Goal: Information Seeking & Learning: Compare options

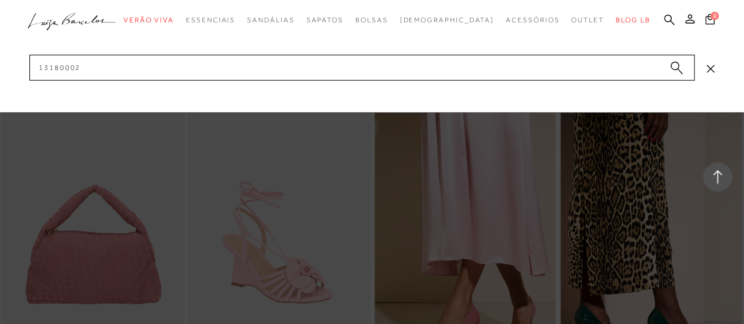
type input "131800025"
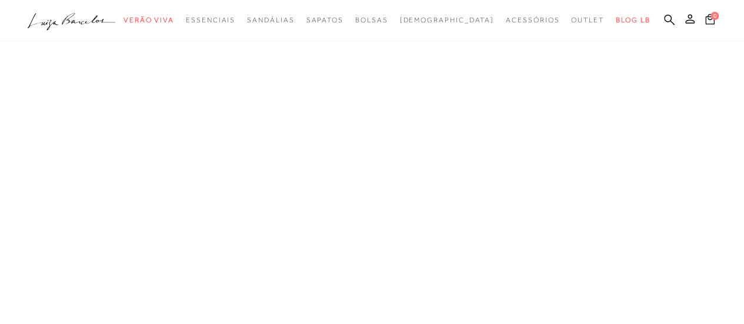
scroll to position [168, 0]
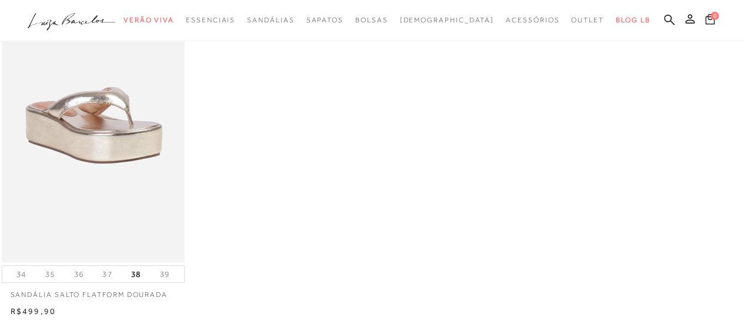
drag, startPoint x: 83, startPoint y: 12, endPoint x: 86, endPoint y: 2, distance: 10.4
click at [83, 12] on icon ".a{fill-rule:evenodd;}" at bounding box center [72, 21] width 88 height 25
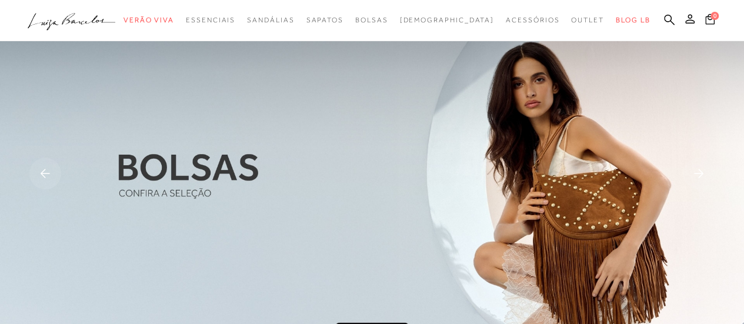
click at [88, 22] on icon ".a{fill-rule:evenodd;}" at bounding box center [72, 21] width 88 height 25
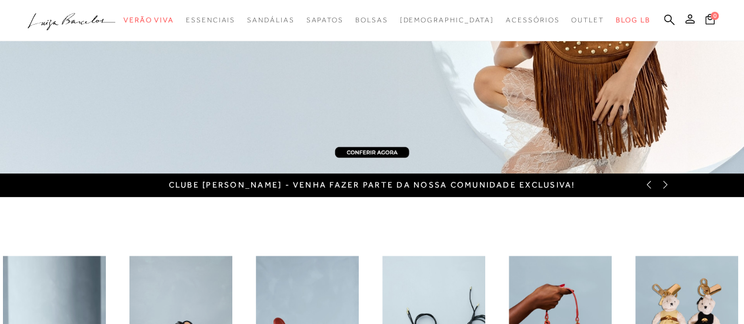
scroll to position [177, 0]
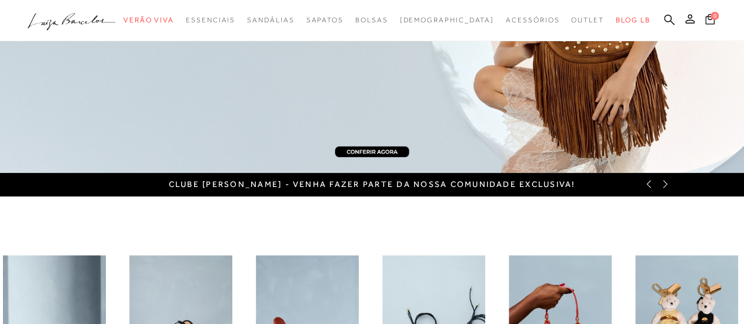
click at [664, 184] on icon at bounding box center [665, 183] width 9 height 9
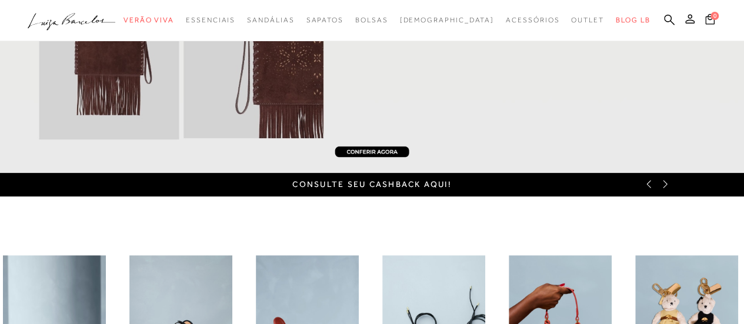
scroll to position [0, 0]
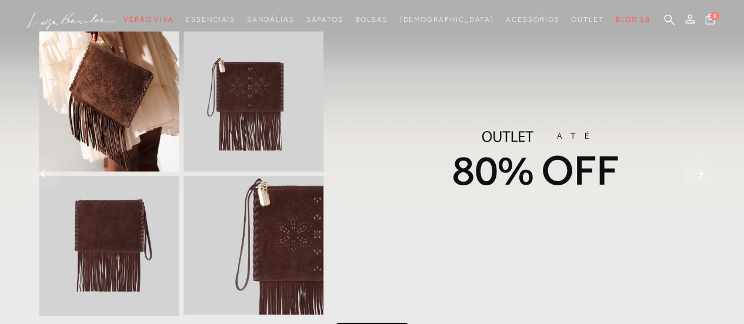
click at [698, 178] on rect at bounding box center [699, 174] width 32 height 32
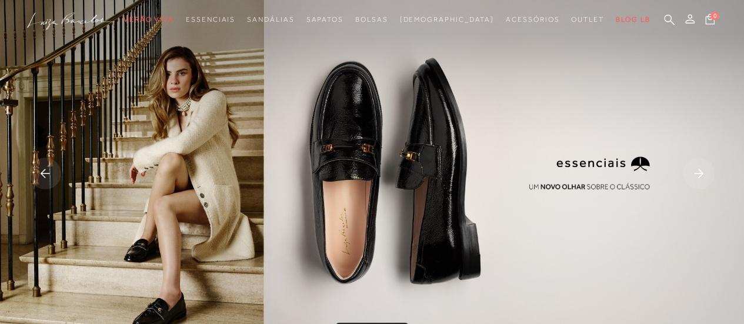
click at [698, 178] on rect at bounding box center [699, 174] width 32 height 32
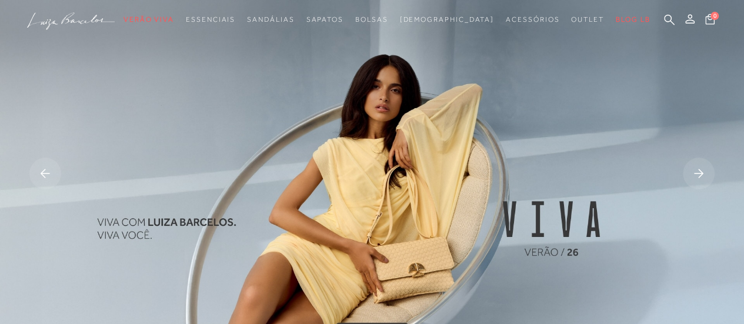
click at [698, 178] on rect at bounding box center [699, 174] width 32 height 32
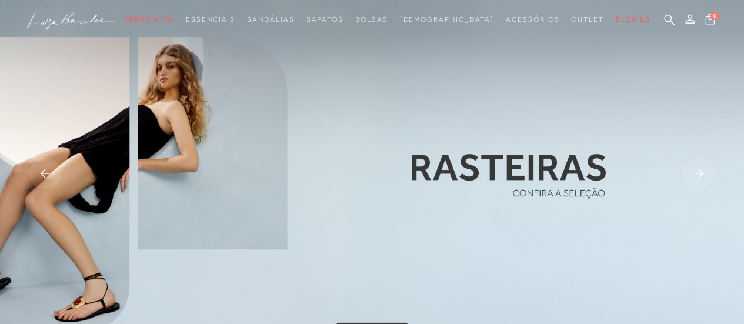
click at [698, 178] on rect at bounding box center [699, 174] width 32 height 32
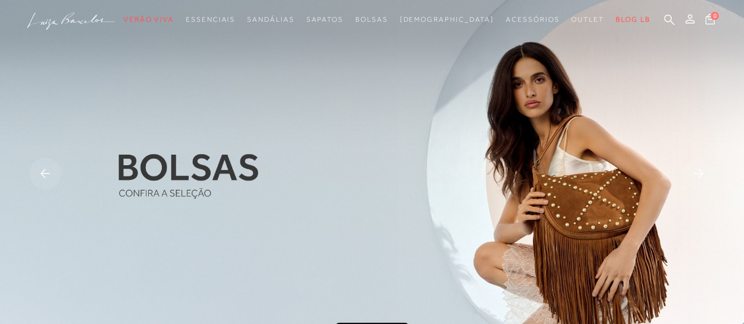
click at [698, 178] on rect at bounding box center [699, 174] width 32 height 32
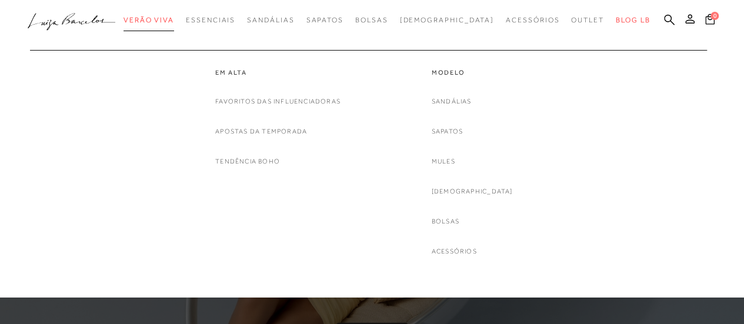
click at [174, 16] on span "Verão Viva" at bounding box center [149, 20] width 51 height 8
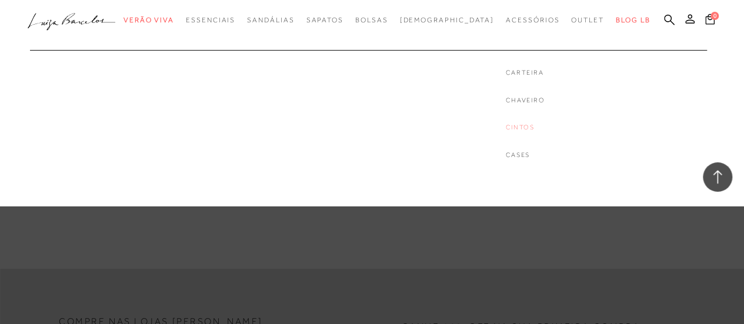
click at [506, 129] on link "Cintos" at bounding box center [525, 127] width 39 height 10
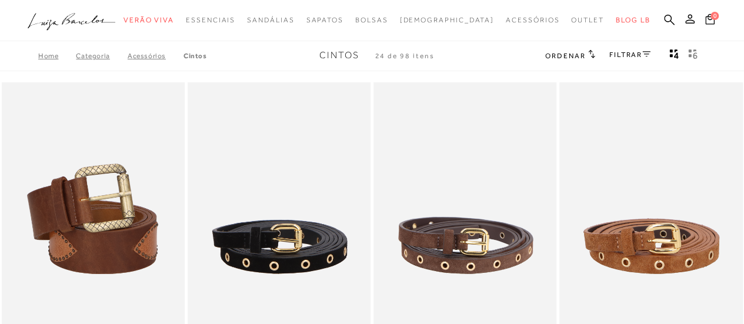
click at [642, 54] on icon at bounding box center [646, 54] width 8 height 6
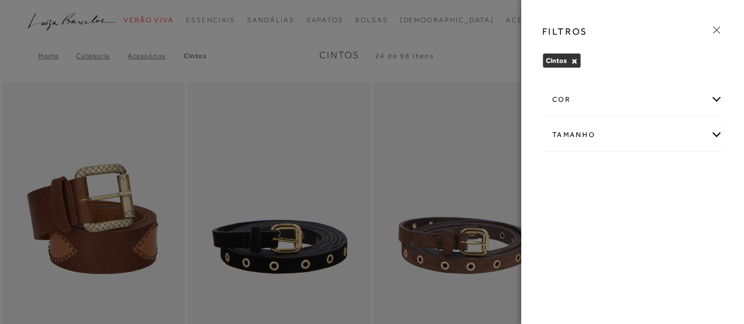
click at [599, 106] on div "cor" at bounding box center [633, 99] width 180 height 31
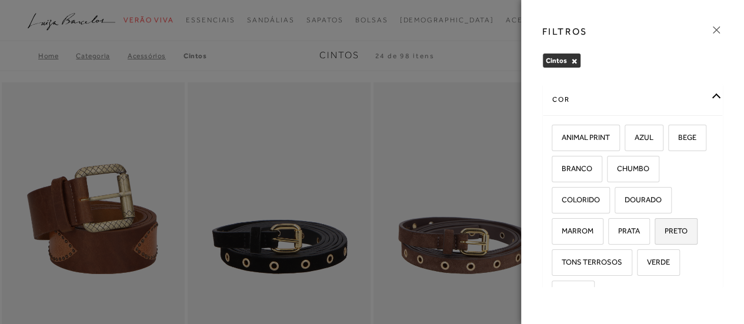
click at [666, 232] on span "PRETO" at bounding box center [672, 231] width 32 height 9
click at [665, 232] on input "PRETO" at bounding box center [659, 233] width 12 height 12
checkbox input "true"
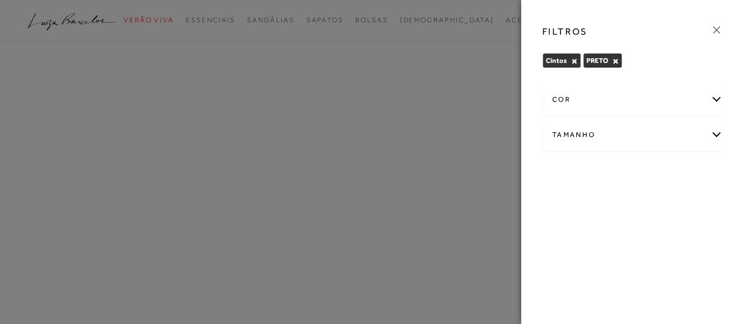
click at [716, 30] on icon at bounding box center [716, 29] width 7 height 7
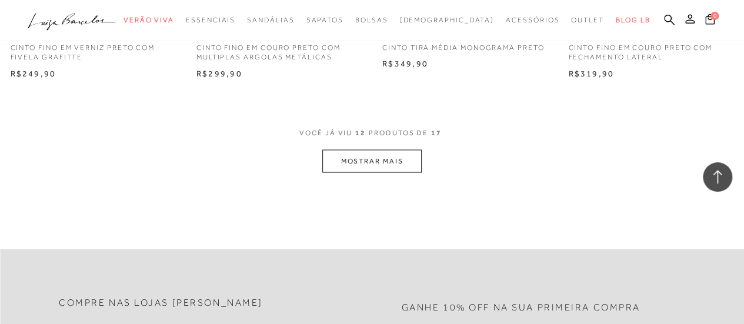
scroll to position [1118, 0]
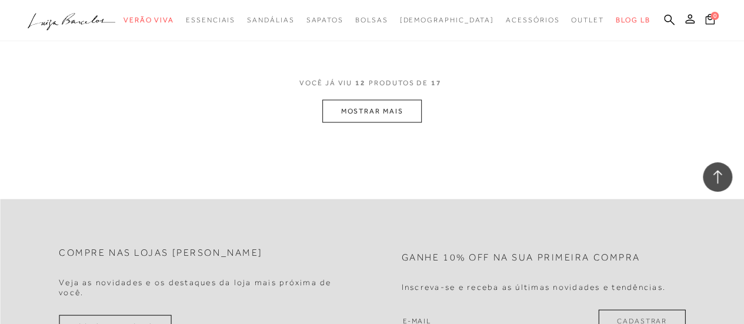
click at [354, 112] on button "MOSTRAR MAIS" at bounding box center [371, 111] width 99 height 23
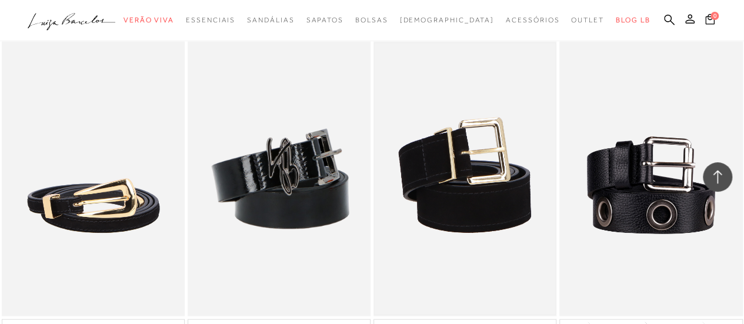
scroll to position [1412, 0]
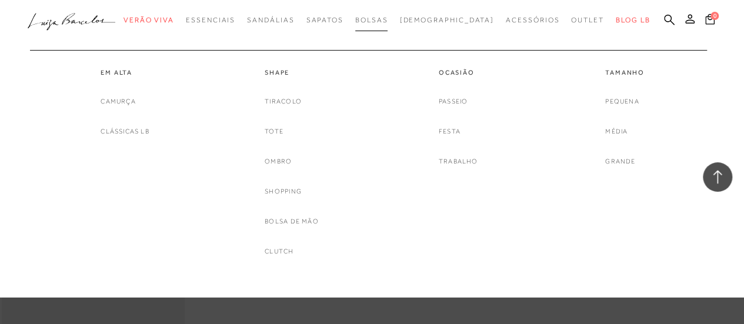
click at [387, 22] on span "Bolsas" at bounding box center [371, 20] width 33 height 8
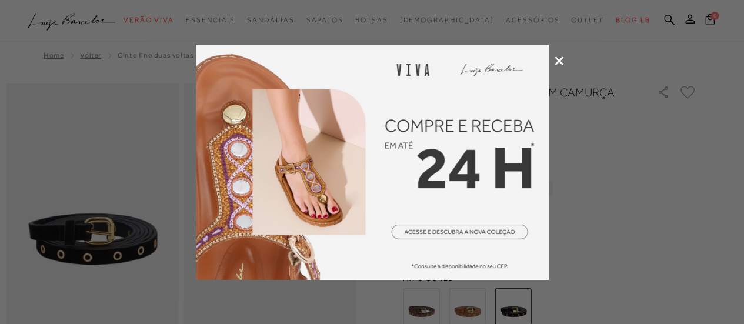
click at [551, 59] on div at bounding box center [372, 162] width 744 height 324
click at [554, 59] on div at bounding box center [372, 162] width 744 height 324
click at [559, 61] on icon at bounding box center [559, 60] width 9 height 9
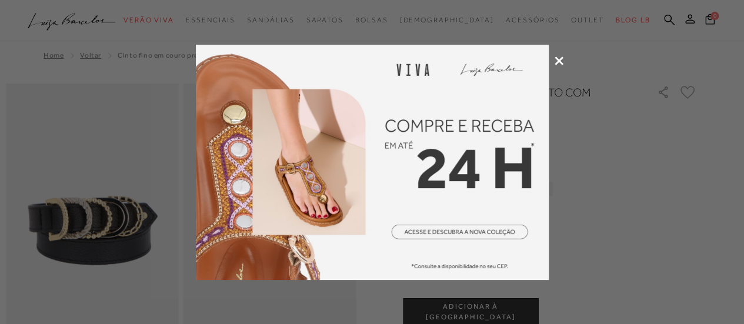
click at [561, 61] on icon at bounding box center [559, 60] width 9 height 9
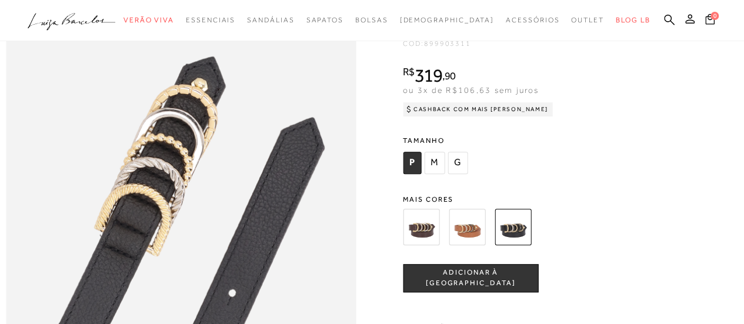
scroll to position [294, 0]
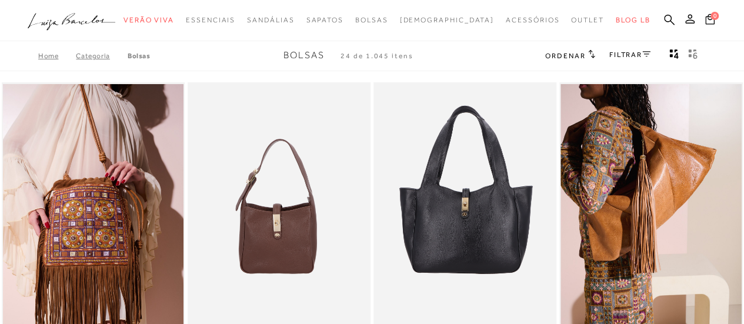
click at [626, 56] on link "FILTRAR" at bounding box center [630, 55] width 41 height 8
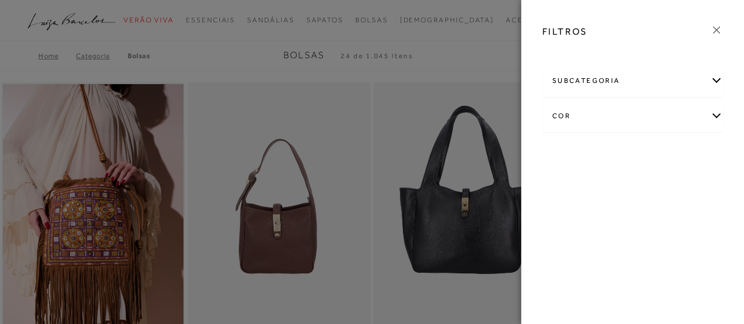
click at [553, 120] on div "cor" at bounding box center [633, 116] width 180 height 31
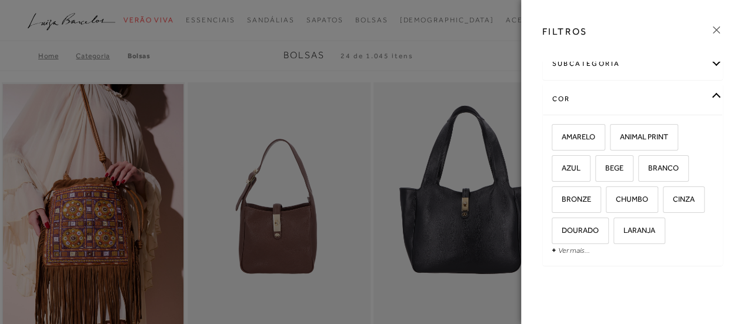
scroll to position [33, 0]
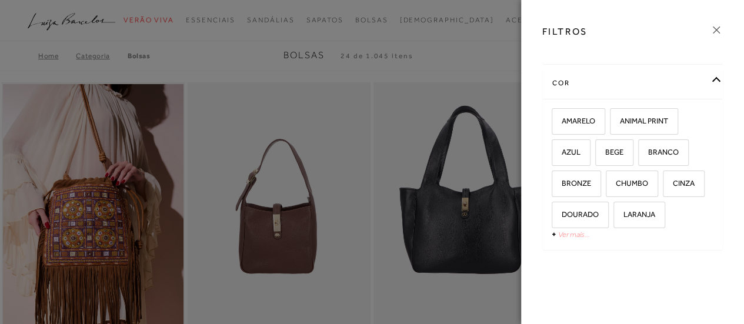
click at [584, 235] on link "Ver mais..." at bounding box center [574, 234] width 32 height 9
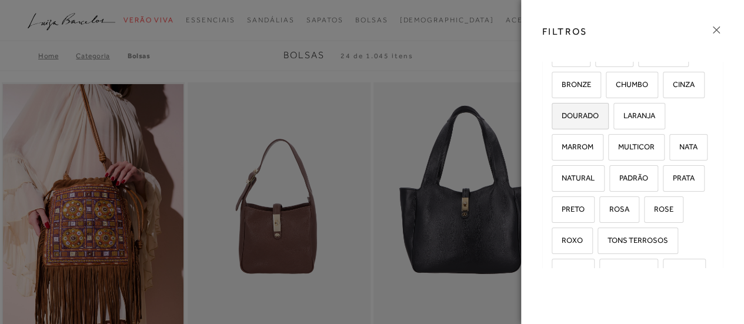
scroll to position [151, 0]
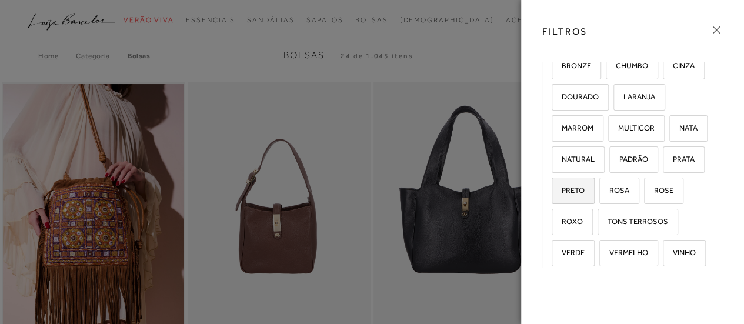
click at [585, 188] on span "PRETO" at bounding box center [569, 190] width 32 height 9
click at [562, 188] on input "PRETO" at bounding box center [556, 193] width 12 height 12
checkbox input "true"
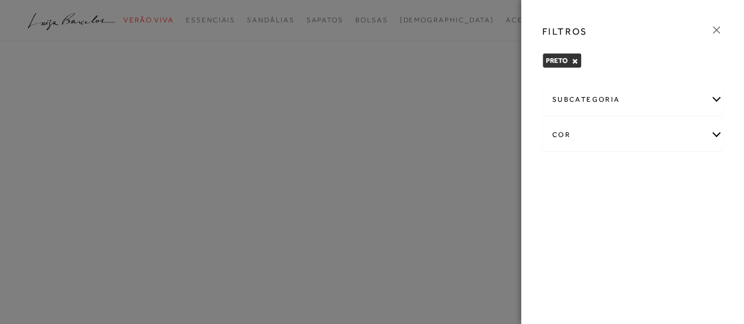
click at [720, 31] on icon at bounding box center [716, 30] width 13 height 13
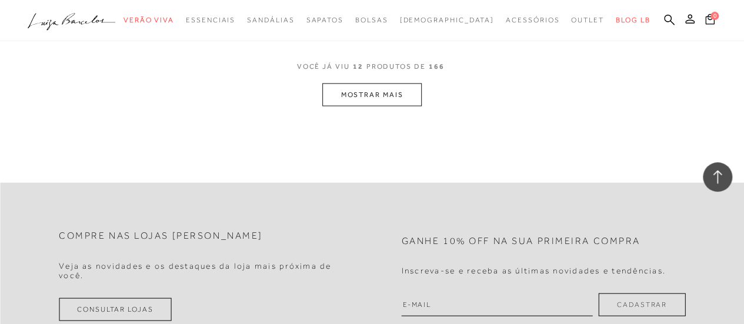
scroll to position [1177, 0]
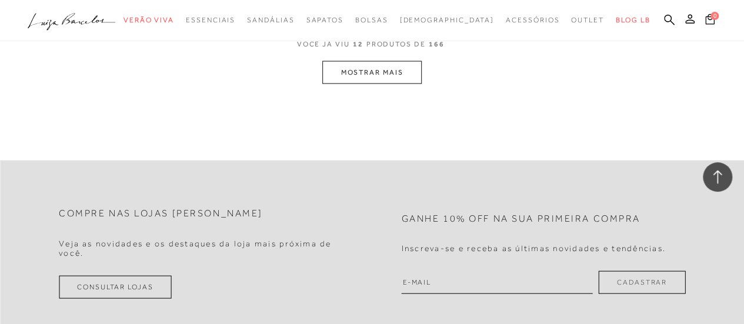
click at [358, 73] on button "MOSTRAR MAIS" at bounding box center [371, 72] width 99 height 23
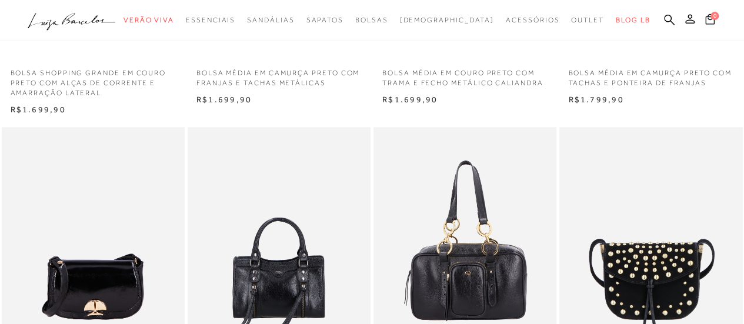
scroll to position [877, 0]
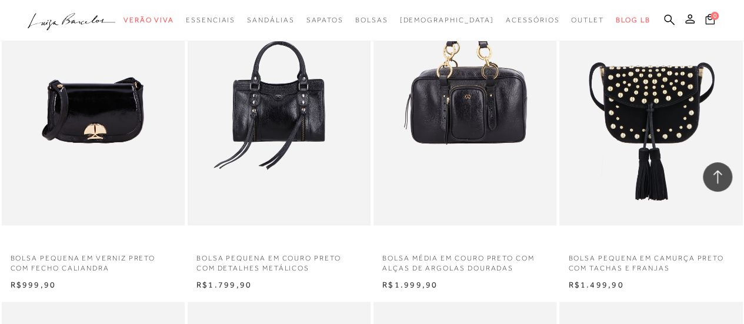
click at [249, 141] on img at bounding box center [279, 87] width 181 height 271
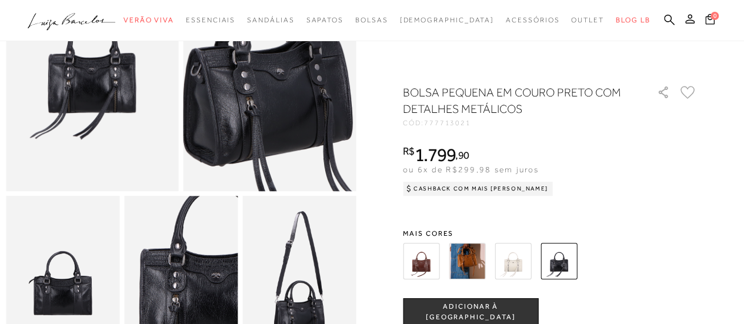
scroll to position [175, 0]
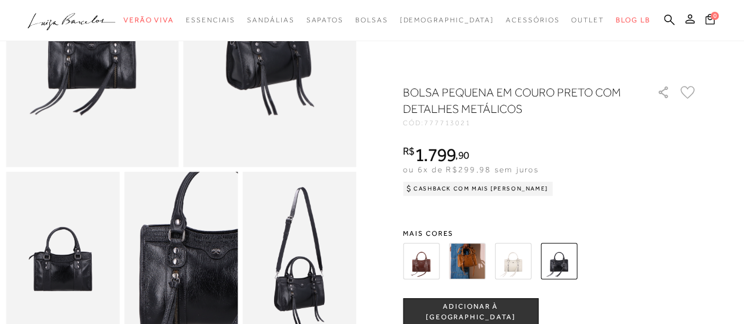
click at [476, 261] on img at bounding box center [467, 261] width 36 height 36
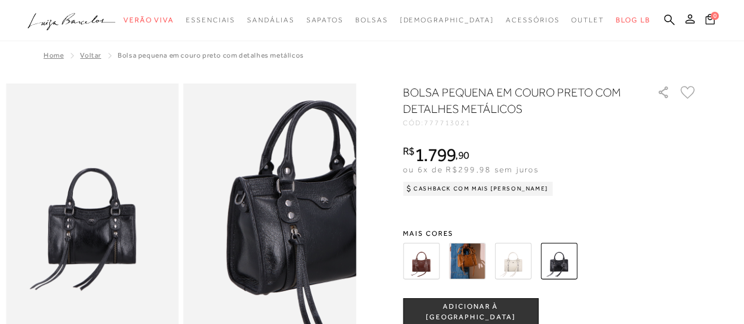
scroll to position [353, 0]
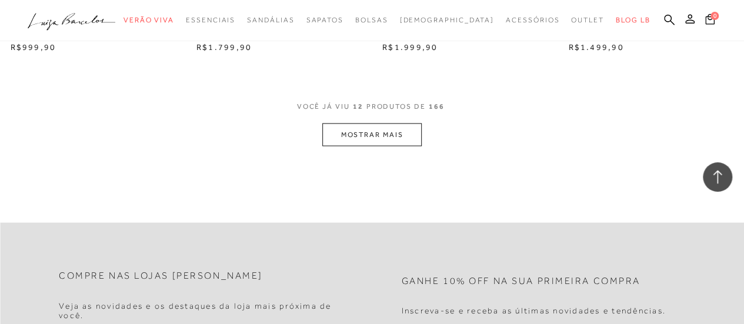
scroll to position [1118, 0]
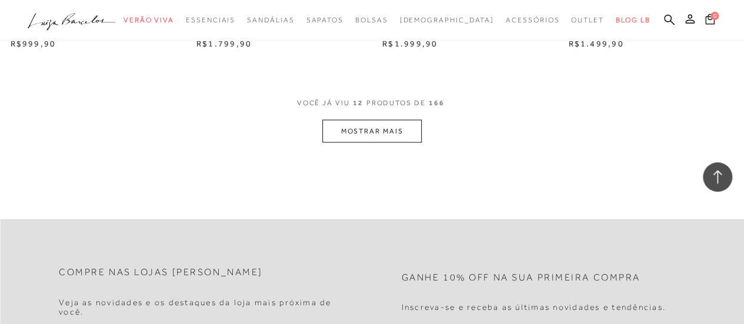
click at [390, 134] on button "MOSTRAR MAIS" at bounding box center [371, 131] width 99 height 23
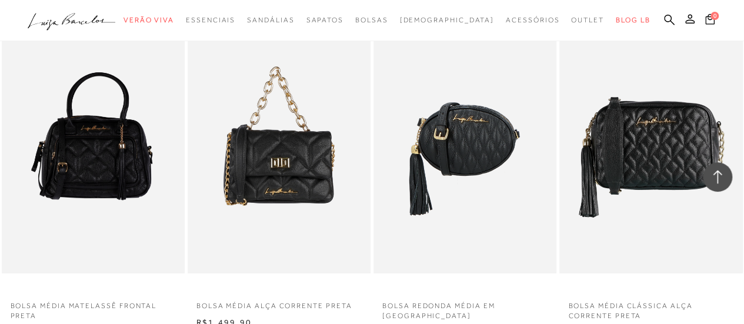
scroll to position [2177, 0]
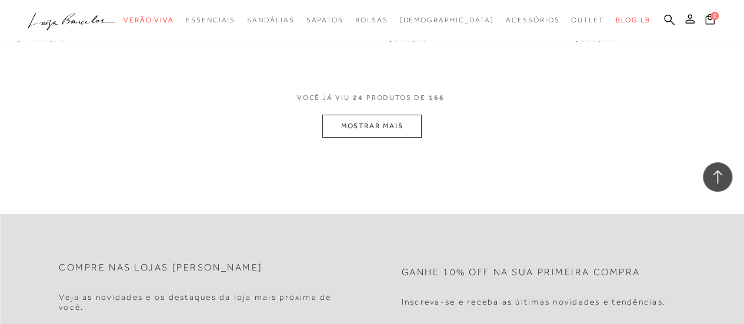
click at [79, 25] on icon ".a{fill-rule:evenodd;}" at bounding box center [72, 21] width 88 height 25
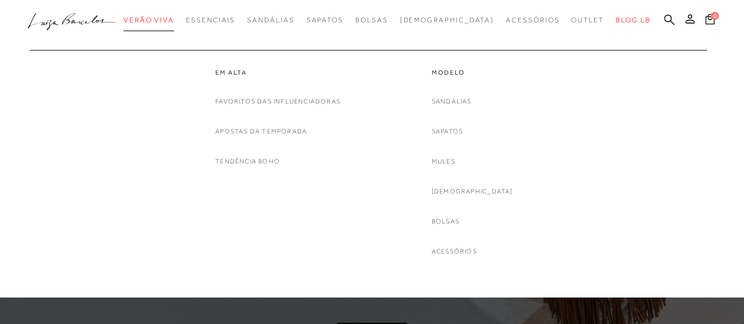
click at [158, 19] on span "Verão Viva" at bounding box center [149, 20] width 51 height 8
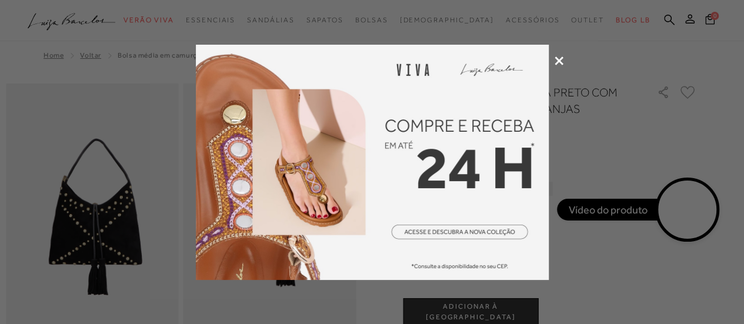
click at [555, 54] on div at bounding box center [372, 162] width 744 height 324
click at [556, 54] on div at bounding box center [372, 162] width 744 height 324
click at [560, 61] on icon at bounding box center [559, 60] width 9 height 9
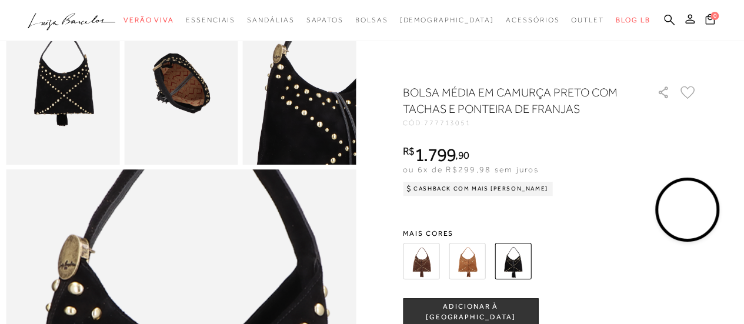
scroll to position [353, 0]
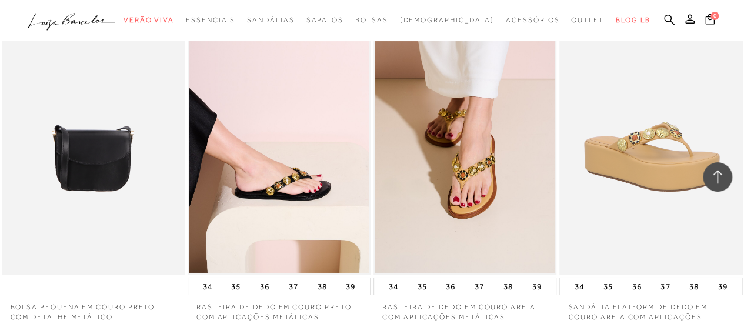
scroll to position [1866, 0]
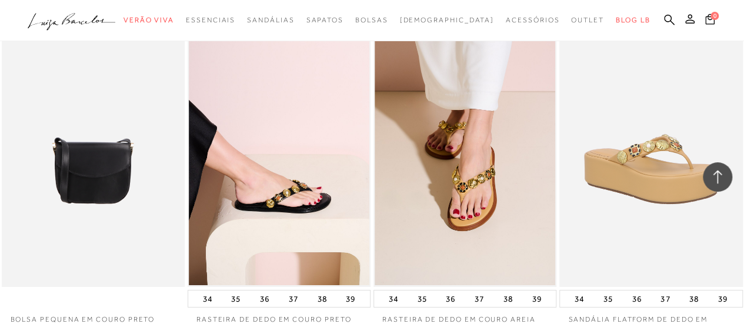
click at [44, 18] on icon ".a{fill-rule:evenodd;}" at bounding box center [72, 21] width 88 height 25
